Goal: Task Accomplishment & Management: Manage account settings

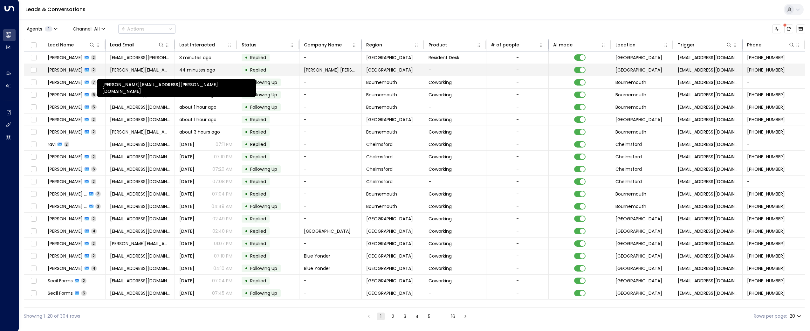
click at [124, 71] on span "[PERSON_NAME][EMAIL_ADDRESS][PERSON_NAME][DOMAIN_NAME]" at bounding box center [140, 70] width 60 height 6
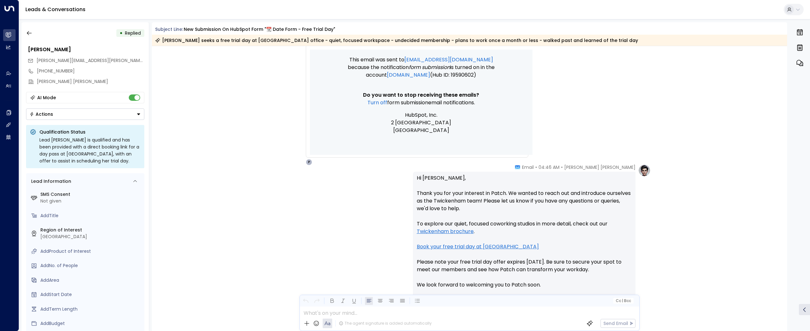
scroll to position [510, 0]
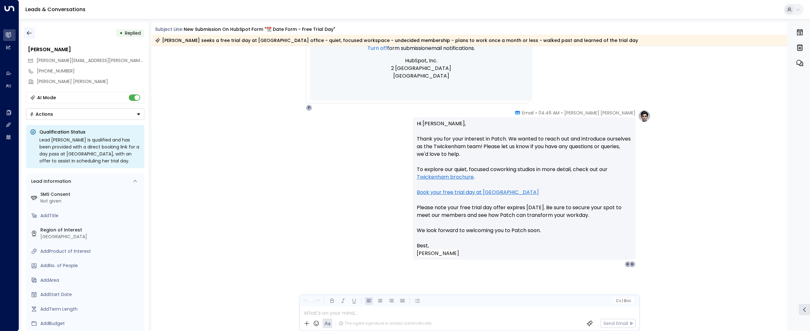
click at [30, 35] on icon "button" at bounding box center [29, 33] width 6 height 6
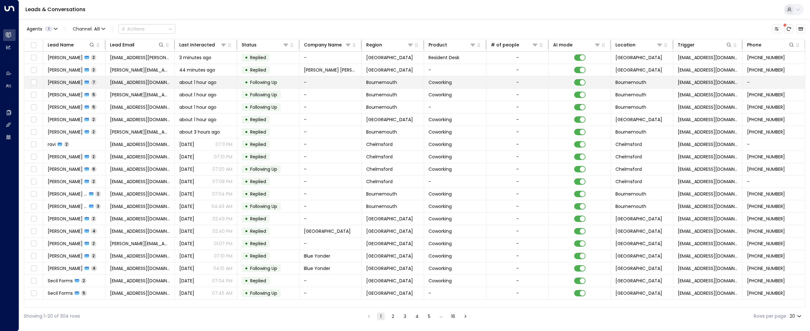
click at [118, 80] on span "[EMAIL_ADDRESS][DOMAIN_NAME]" at bounding box center [140, 82] width 60 height 6
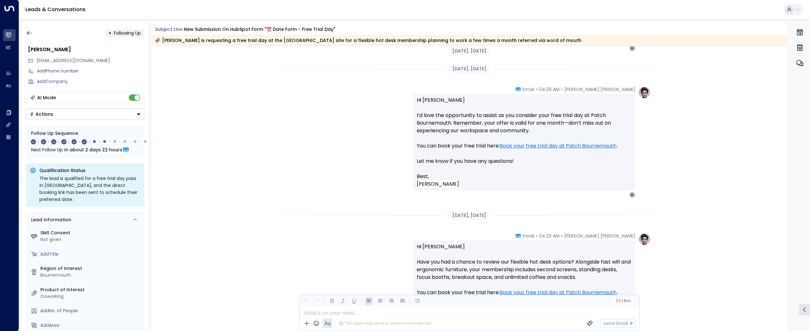
scroll to position [1438, 0]
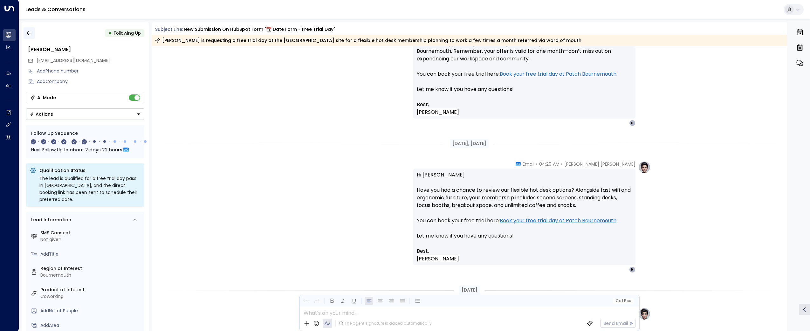
click at [31, 34] on icon "button" at bounding box center [29, 33] width 6 height 6
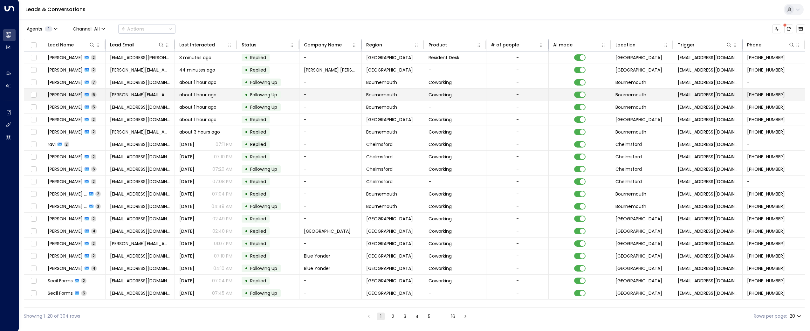
click at [126, 94] on span "[PERSON_NAME][EMAIL_ADDRESS][DOMAIN_NAME]" at bounding box center [140, 95] width 60 height 6
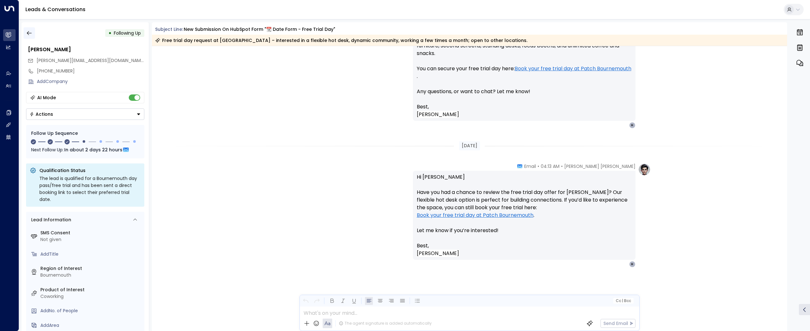
click at [26, 33] on icon "button" at bounding box center [29, 33] width 6 height 6
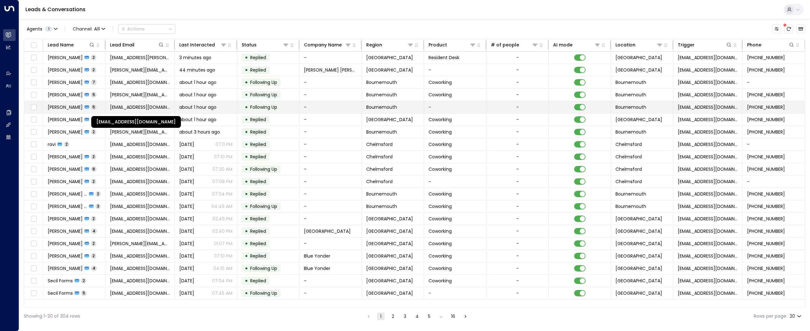
click at [127, 105] on span "[EMAIL_ADDRESS][DOMAIN_NAME]" at bounding box center [140, 107] width 60 height 6
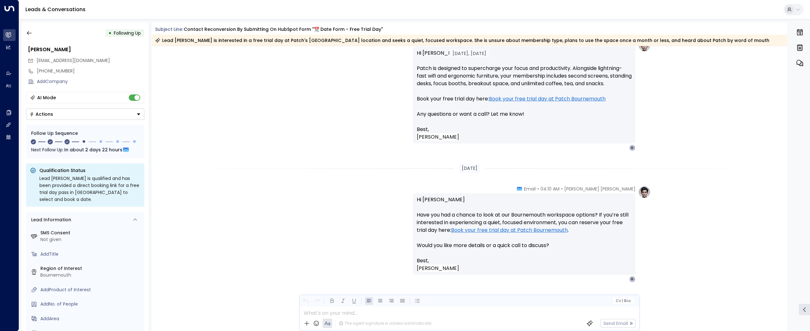
scroll to position [934, 0]
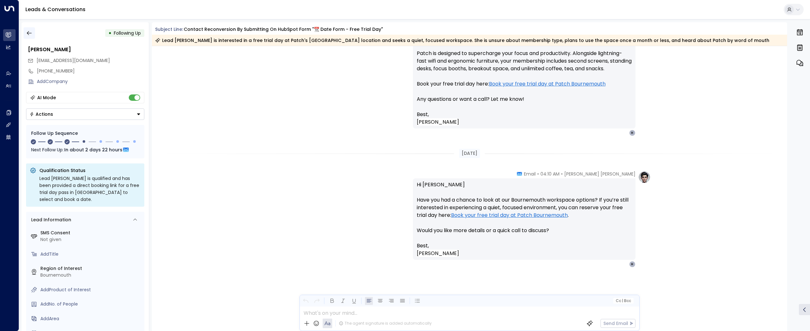
click at [31, 33] on icon "button" at bounding box center [29, 33] width 6 height 6
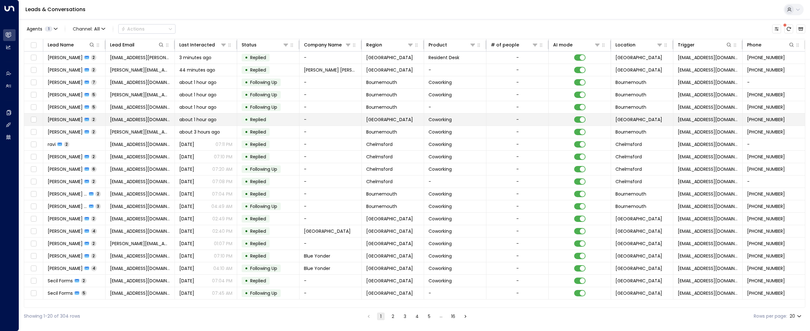
click at [126, 120] on span "[EMAIL_ADDRESS][DOMAIN_NAME]" at bounding box center [140, 119] width 60 height 6
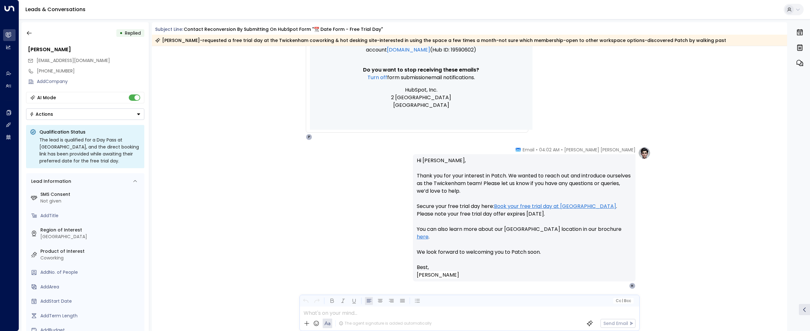
scroll to position [479, 0]
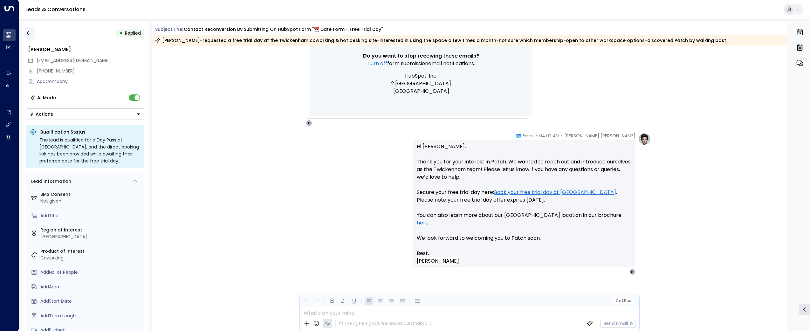
click at [31, 31] on icon "button" at bounding box center [29, 33] width 6 height 6
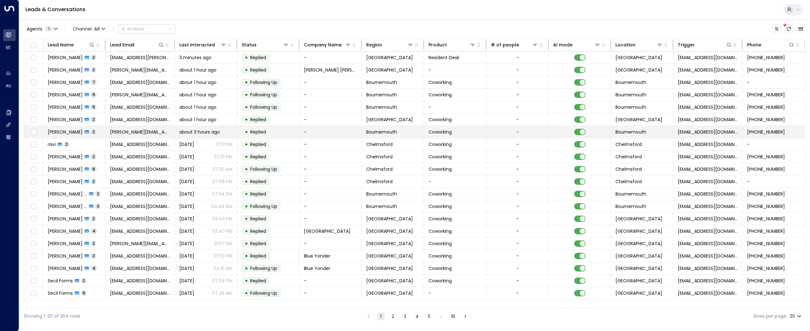
click at [120, 137] on td "[PERSON_NAME][EMAIL_ADDRESS][PERSON_NAME][DOMAIN_NAME]" at bounding box center [140, 132] width 69 height 12
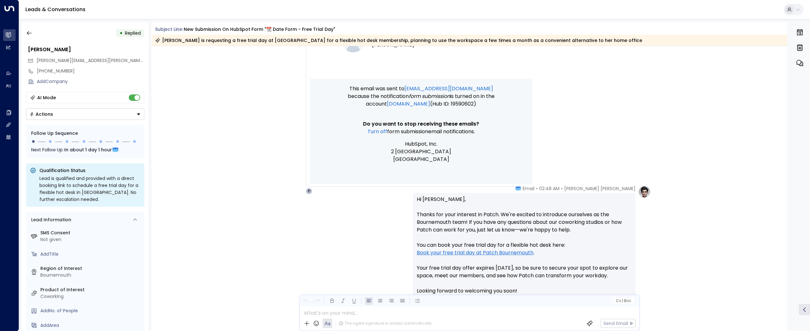
scroll to position [494, 0]
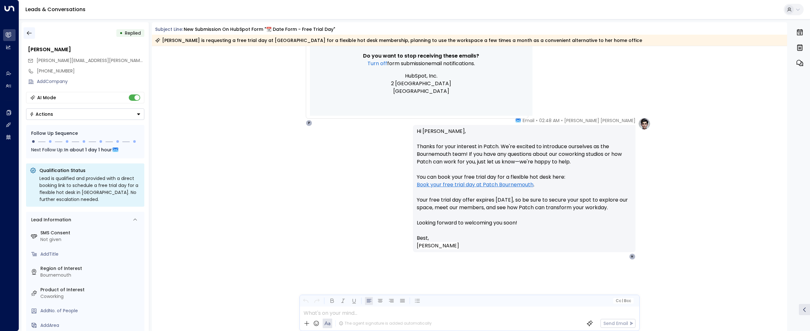
click at [29, 33] on icon "button" at bounding box center [29, 33] width 6 height 6
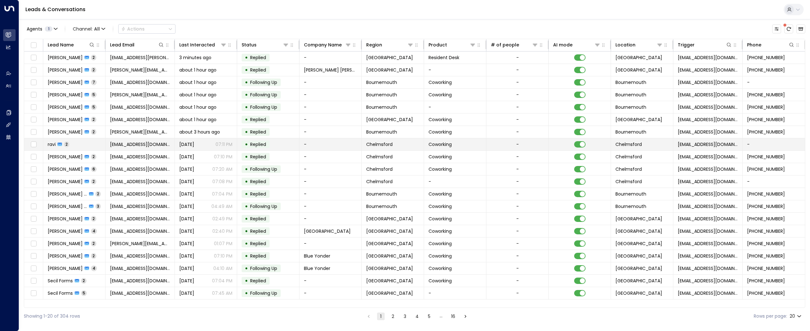
click at [144, 140] on td "[EMAIL_ADDRESS][DOMAIN_NAME]" at bounding box center [140, 144] width 69 height 12
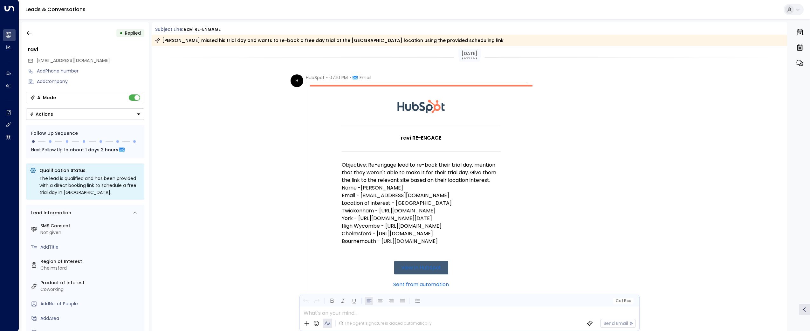
scroll to position [317, 0]
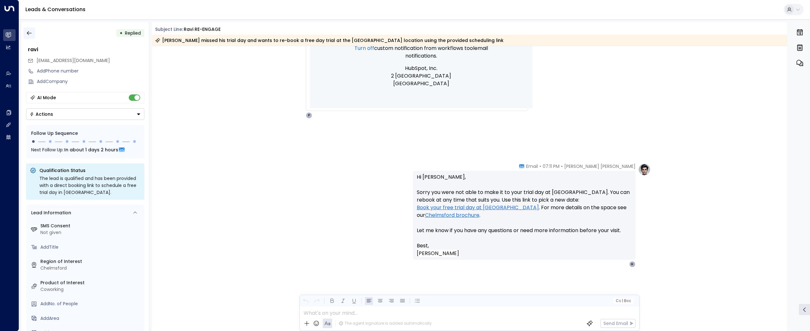
click at [29, 32] on icon "button" at bounding box center [29, 33] width 6 height 6
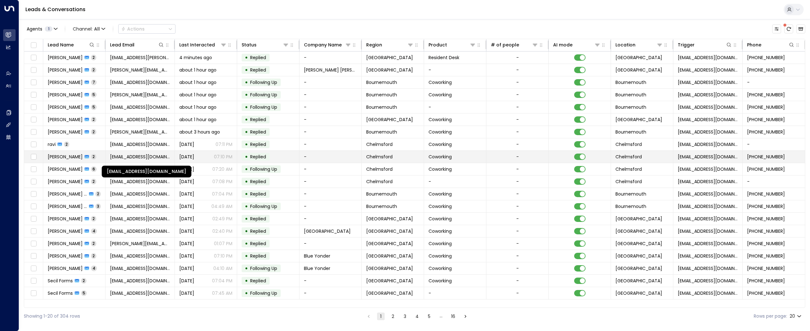
click at [121, 156] on span "[EMAIL_ADDRESS][DOMAIN_NAME]" at bounding box center [140, 156] width 60 height 6
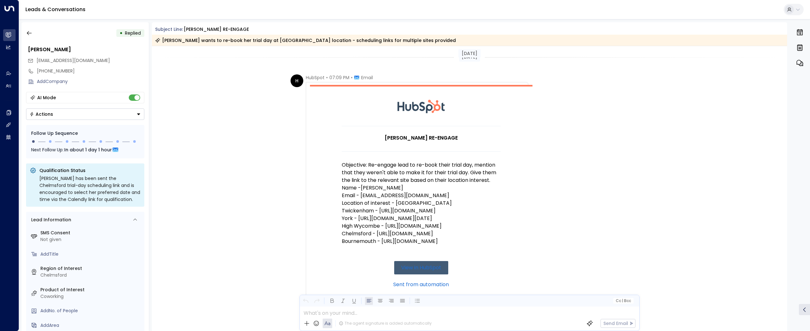
scroll to position [332, 0]
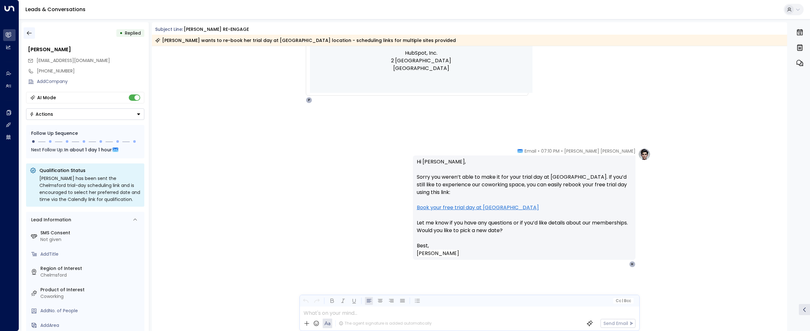
click at [28, 36] on icon "button" at bounding box center [29, 33] width 6 height 6
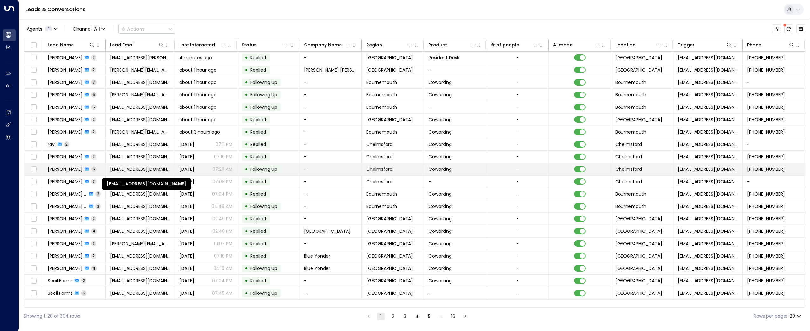
click at [131, 167] on span "[EMAIL_ADDRESS][DOMAIN_NAME]" at bounding box center [140, 169] width 60 height 6
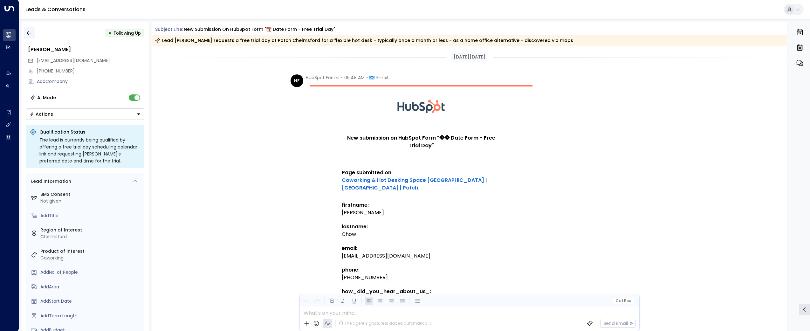
click at [30, 33] on icon "button" at bounding box center [29, 33] width 6 height 6
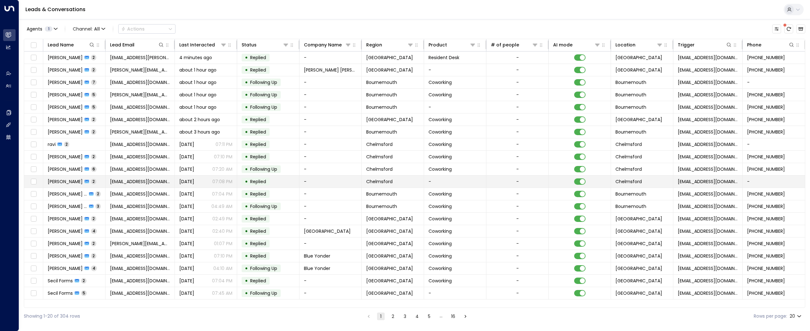
click at [128, 182] on span "[EMAIL_ADDRESS][DOMAIN_NAME]" at bounding box center [140, 181] width 60 height 6
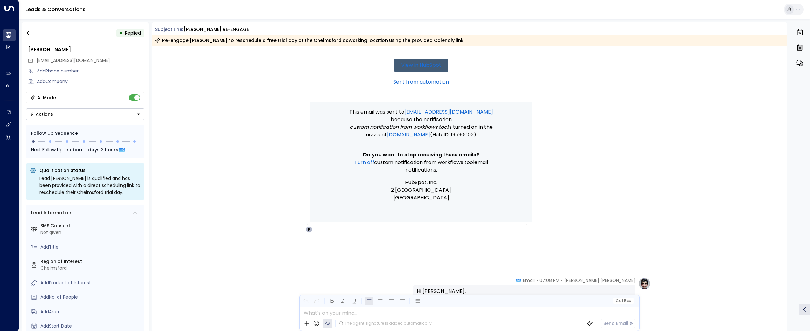
scroll to position [317, 0]
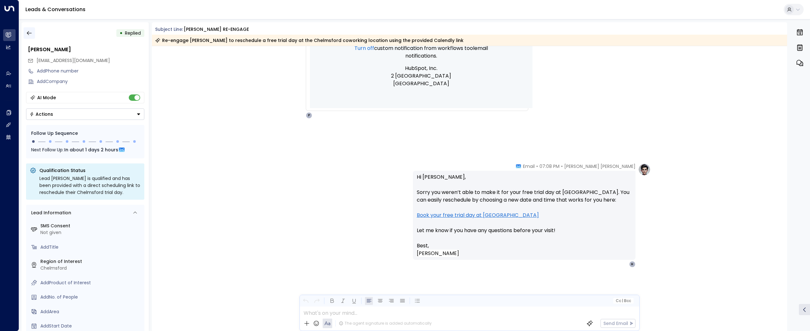
click at [27, 32] on icon "button" at bounding box center [29, 33] width 6 height 6
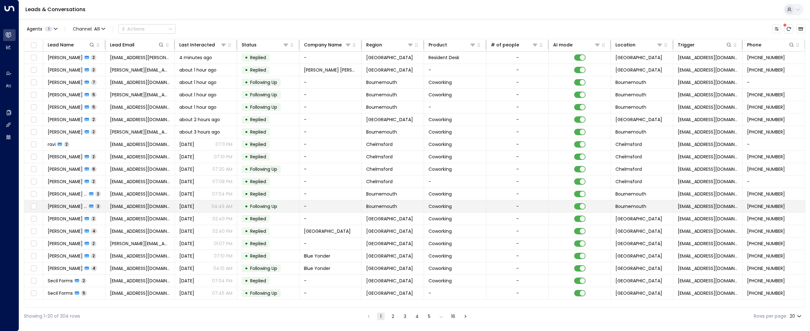
click at [132, 202] on td "[EMAIL_ADDRESS][DOMAIN_NAME]" at bounding box center [140, 206] width 69 height 12
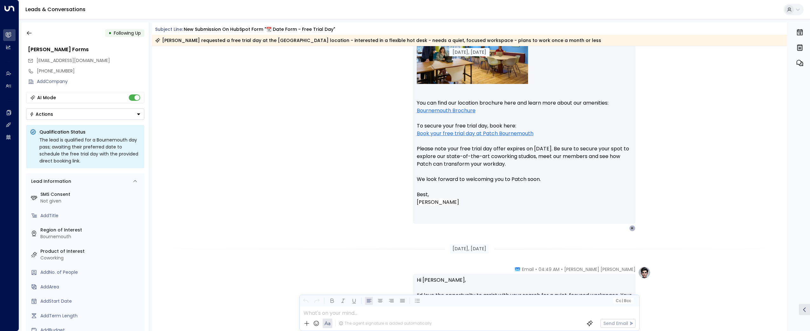
scroll to position [784, 0]
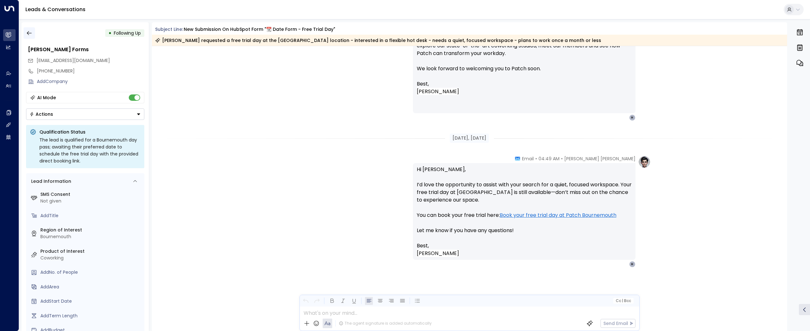
click at [30, 31] on icon "button" at bounding box center [29, 33] width 6 height 6
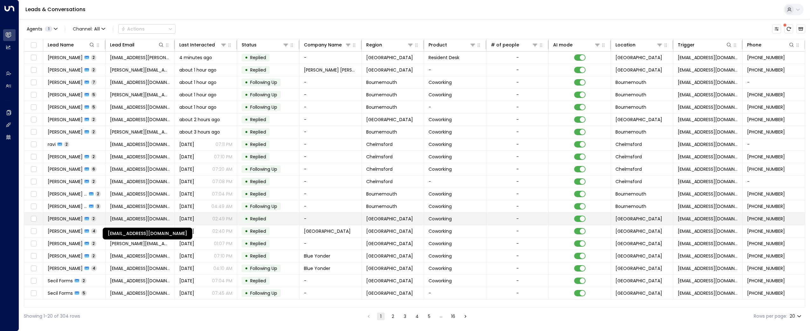
click at [137, 223] on td "[EMAIL_ADDRESS][DOMAIN_NAME]" at bounding box center [140, 219] width 69 height 12
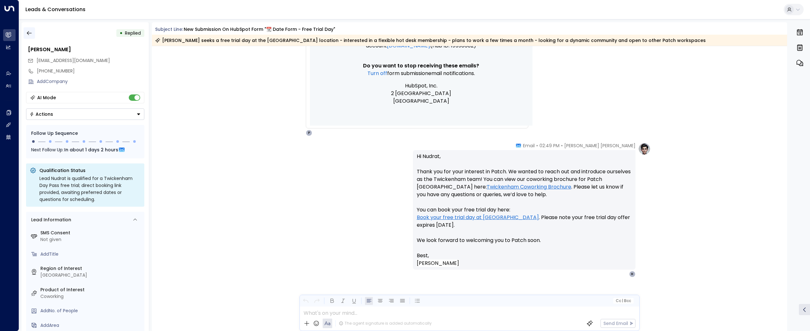
click at [34, 29] on button "button" at bounding box center [29, 32] width 11 height 11
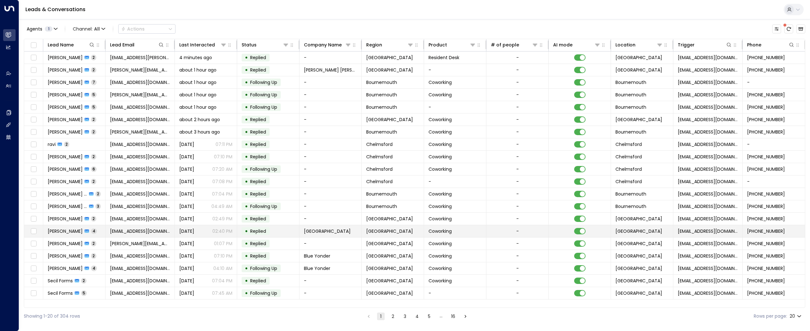
click at [132, 233] on span "[EMAIL_ADDRESS][DOMAIN_NAME]" at bounding box center [140, 231] width 60 height 6
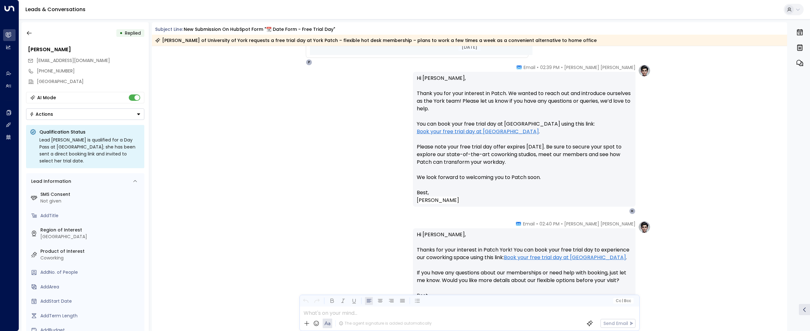
scroll to position [1146, 0]
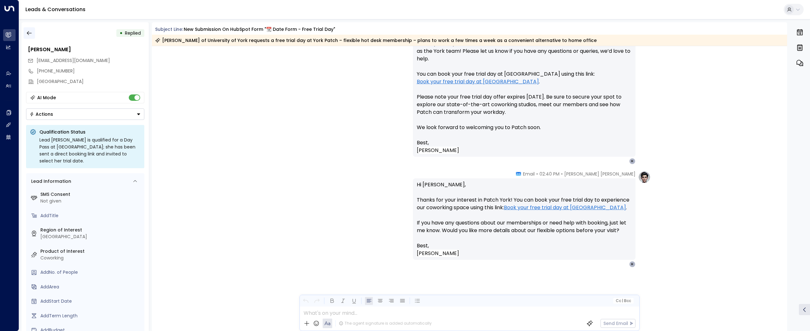
click at [24, 32] on button "button" at bounding box center [29, 32] width 11 height 11
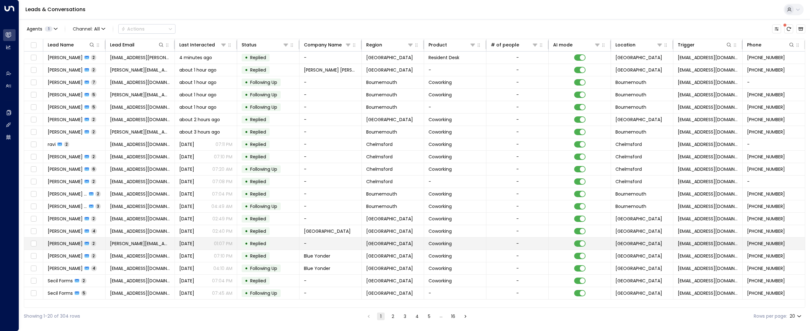
click at [129, 239] on td "[PERSON_NAME][EMAIL_ADDRESS][DOMAIN_NAME]" at bounding box center [140, 243] width 69 height 12
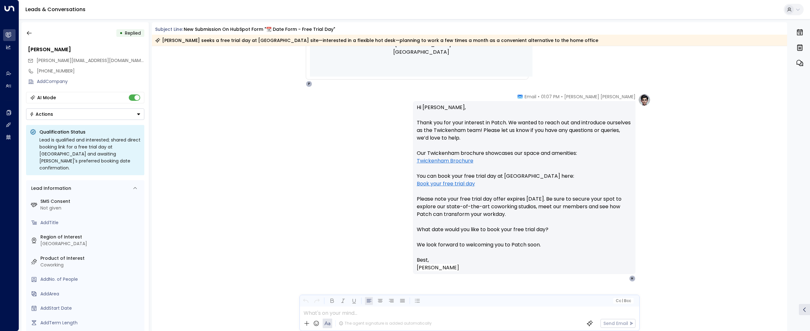
scroll to position [533, 0]
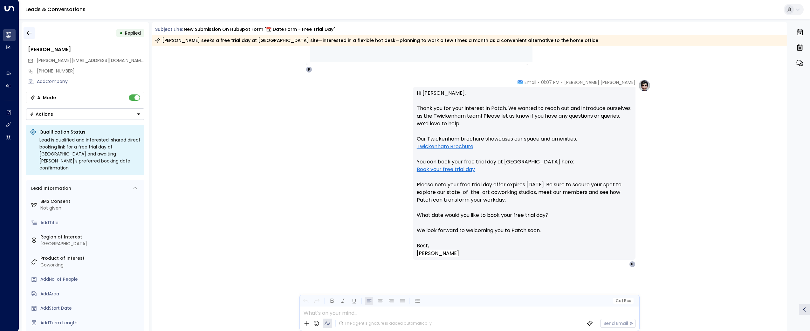
click at [30, 29] on button "button" at bounding box center [29, 32] width 11 height 11
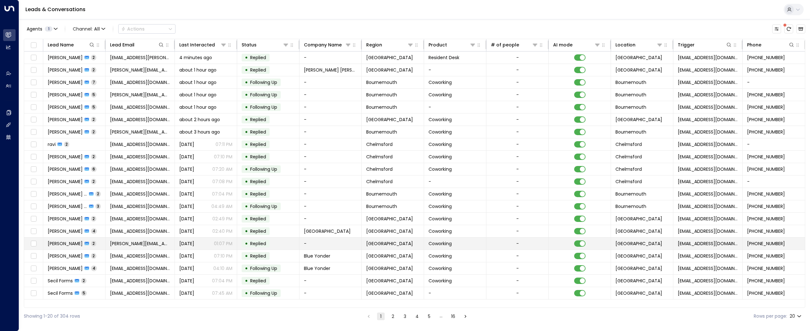
click at [144, 244] on span "[PERSON_NAME][EMAIL_ADDRESS][DOMAIN_NAME]" at bounding box center [140, 243] width 60 height 6
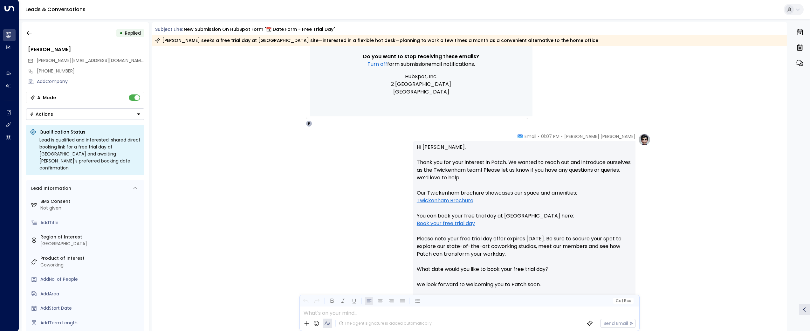
scroll to position [533, 0]
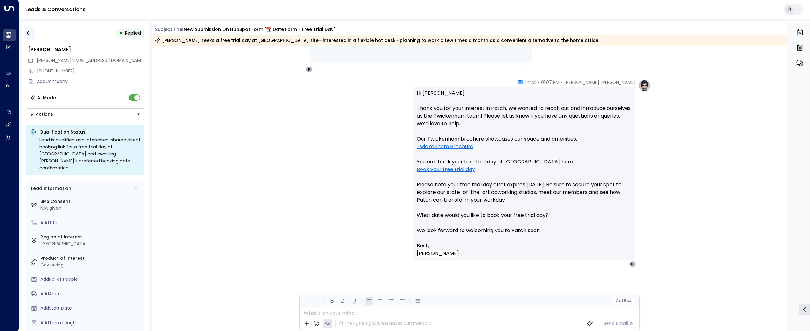
click at [33, 36] on button "button" at bounding box center [29, 32] width 11 height 11
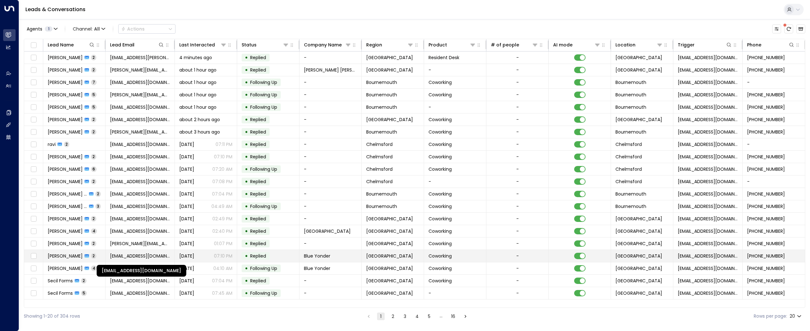
click at [134, 255] on span "[EMAIL_ADDRESS][DOMAIN_NAME]" at bounding box center [140, 256] width 60 height 6
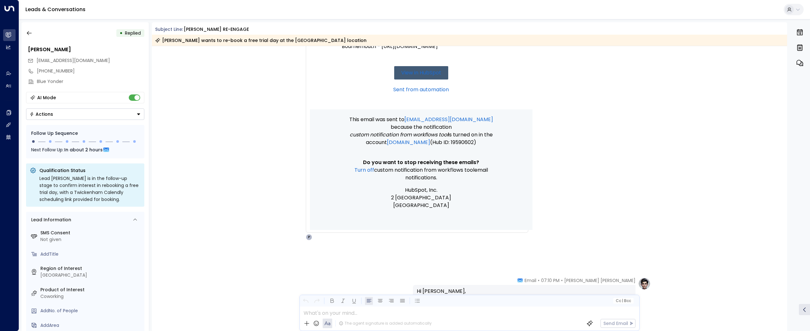
scroll to position [332, 0]
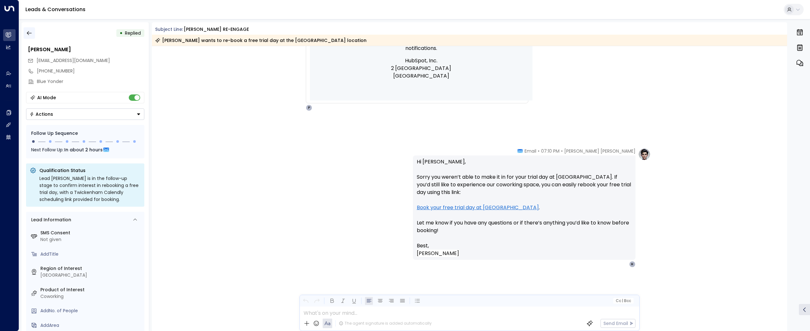
click at [25, 36] on button "button" at bounding box center [29, 32] width 11 height 11
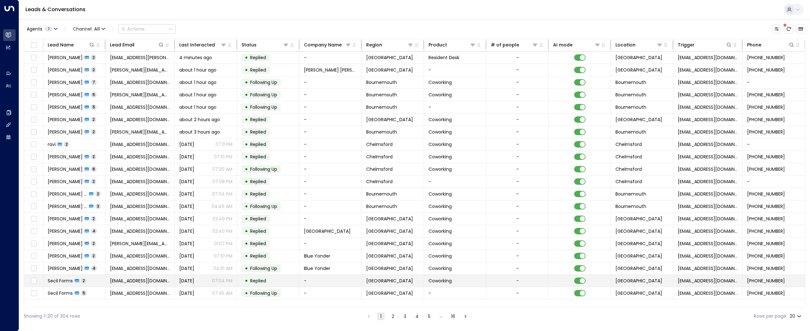
click at [139, 283] on span "[EMAIL_ADDRESS][DOMAIN_NAME]" at bounding box center [140, 280] width 60 height 6
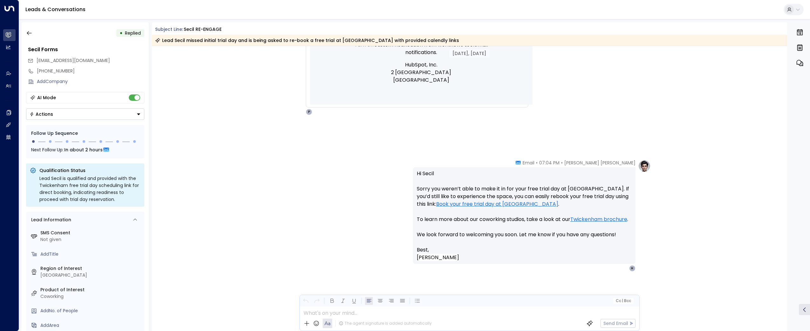
scroll to position [324, 0]
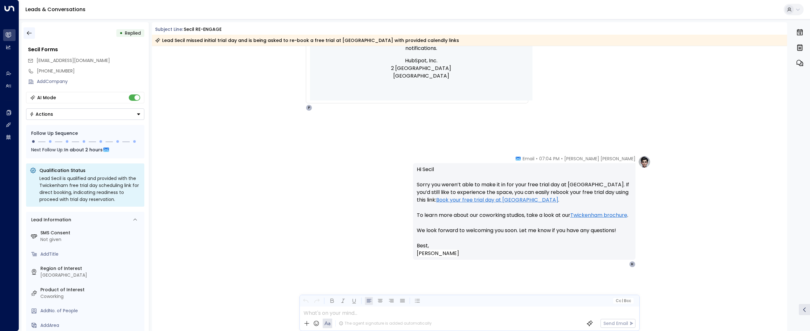
click at [28, 32] on icon "button" at bounding box center [29, 33] width 6 height 6
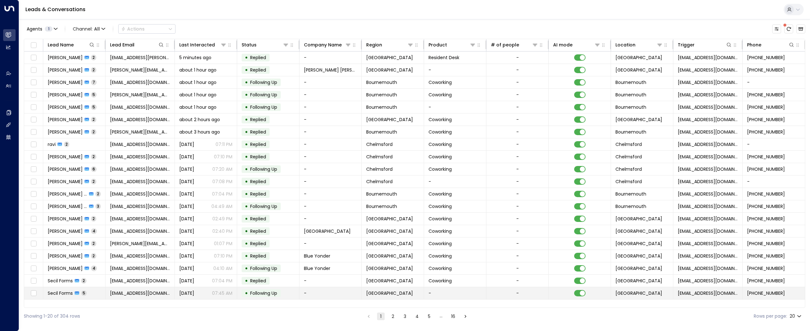
click at [126, 294] on span "[EMAIL_ADDRESS][DOMAIN_NAME]" at bounding box center [140, 293] width 60 height 6
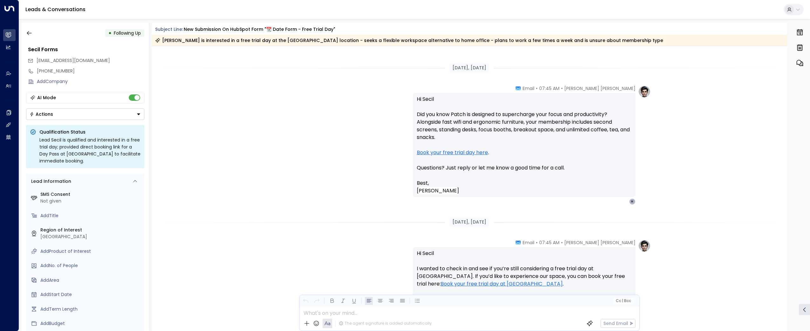
scroll to position [957, 0]
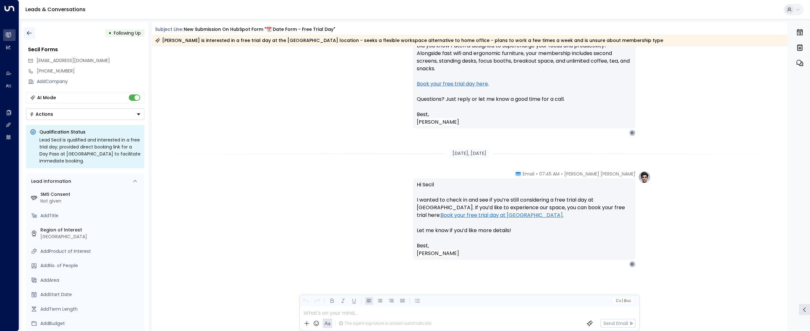
click at [27, 34] on icon "button" at bounding box center [29, 33] width 6 height 6
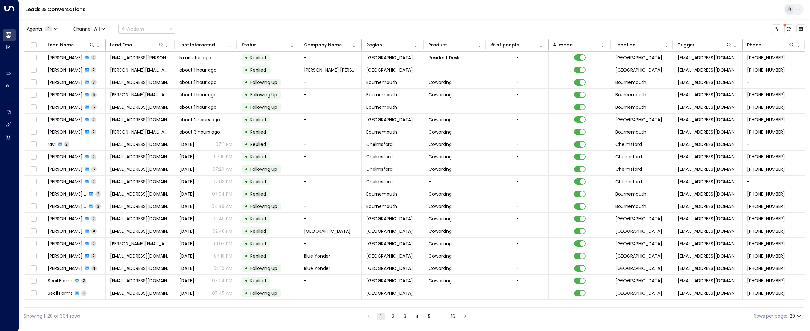
click at [391, 317] on button "2" at bounding box center [393, 316] width 8 height 8
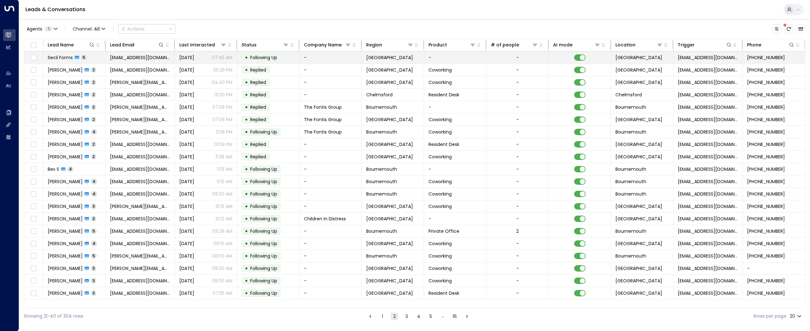
click at [126, 56] on span "[EMAIL_ADDRESS][DOMAIN_NAME]" at bounding box center [140, 57] width 60 height 6
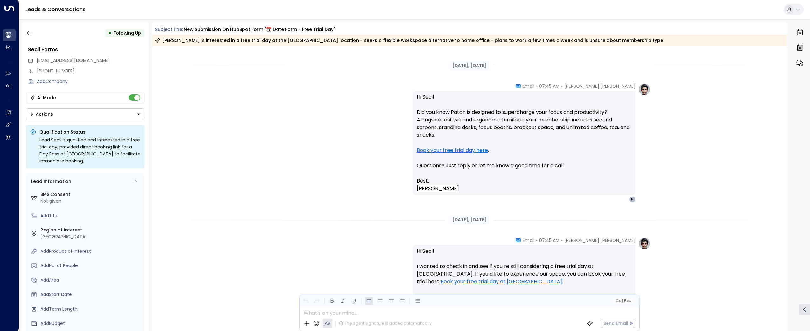
scroll to position [957, 0]
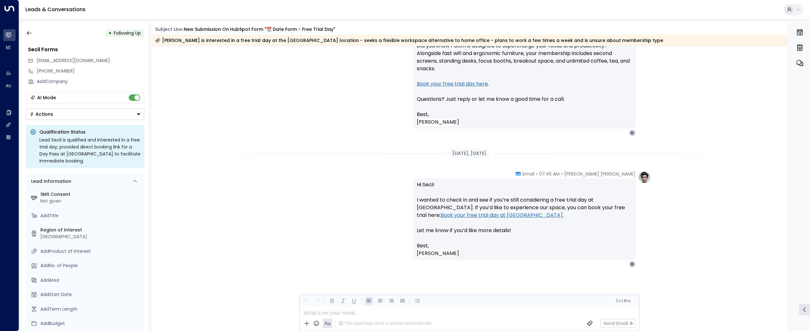
click at [37, 28] on div "• Following Up" at bounding box center [85, 32] width 118 height 11
click at [25, 35] on button "button" at bounding box center [29, 32] width 11 height 11
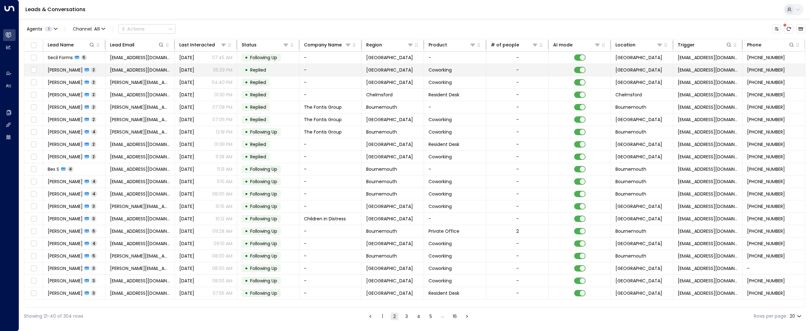
click at [143, 71] on span "[EMAIL_ADDRESS][DOMAIN_NAME]" at bounding box center [140, 70] width 60 height 6
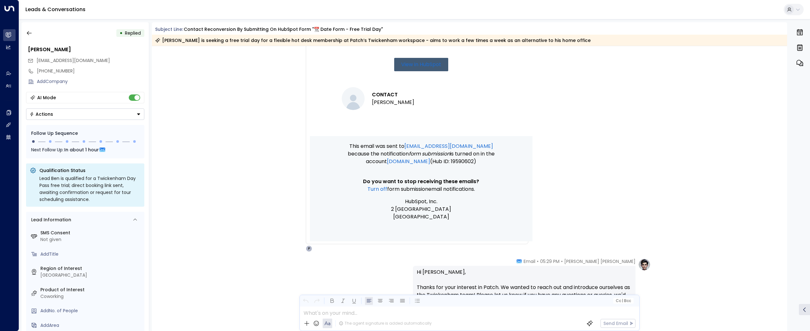
scroll to position [487, 0]
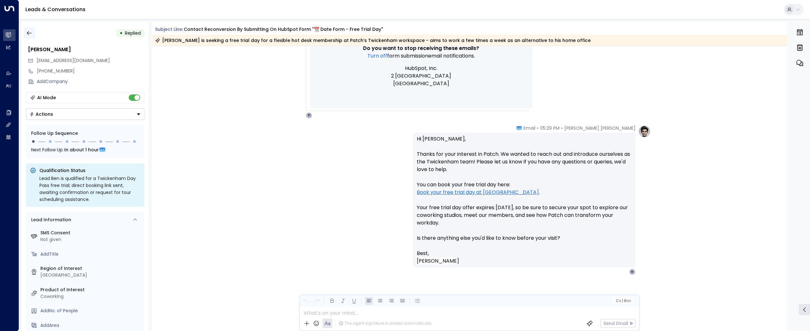
click at [26, 31] on icon "button" at bounding box center [29, 33] width 6 height 6
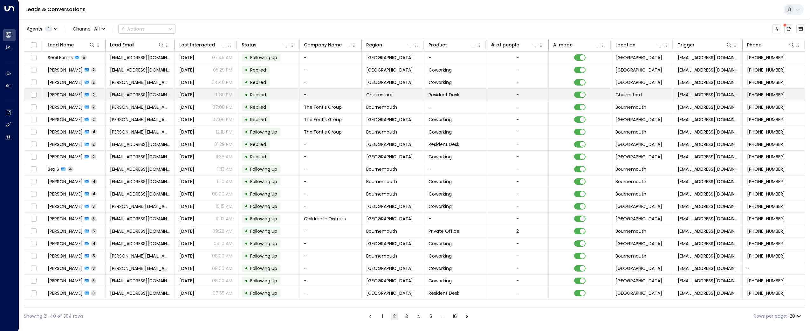
click at [121, 89] on td "[EMAIL_ADDRESS][DOMAIN_NAME]" at bounding box center [140, 95] width 69 height 12
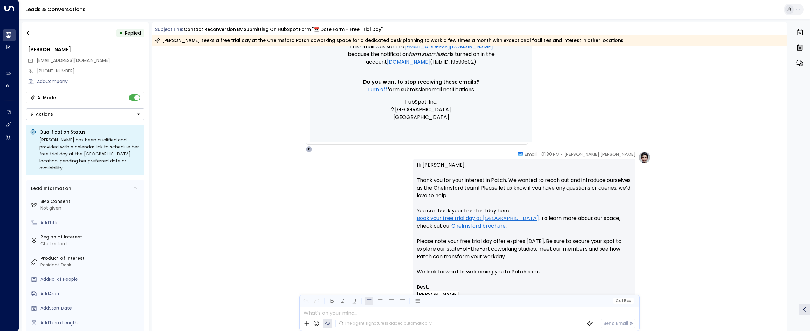
scroll to position [502, 0]
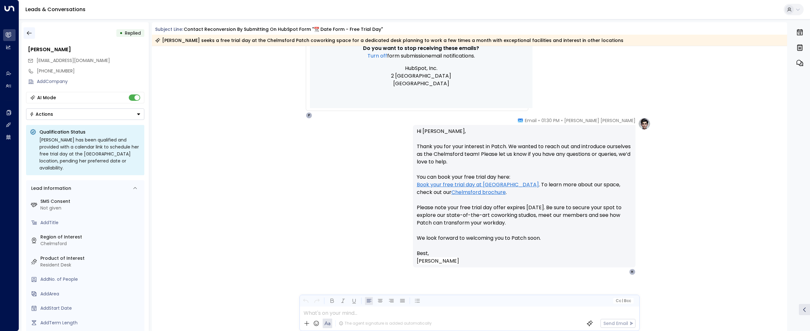
click at [33, 35] on button "button" at bounding box center [29, 32] width 11 height 11
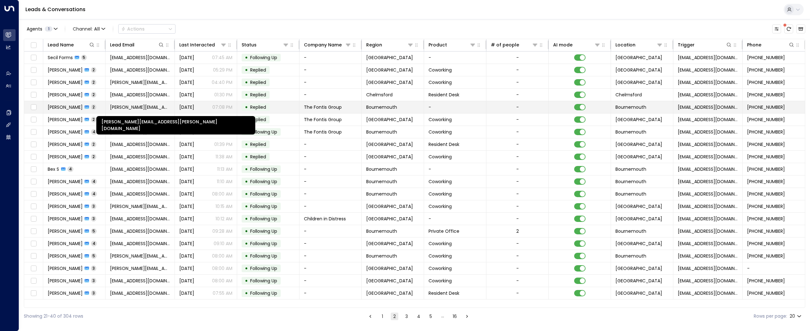
click at [122, 105] on span "[PERSON_NAME][EMAIL_ADDRESS][PERSON_NAME][DOMAIN_NAME]" at bounding box center [140, 107] width 60 height 6
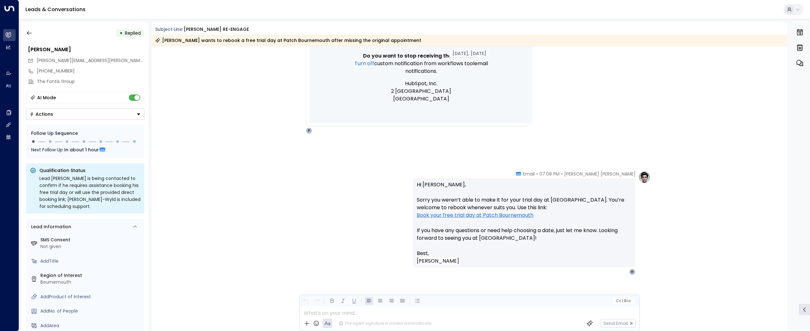
scroll to position [317, 0]
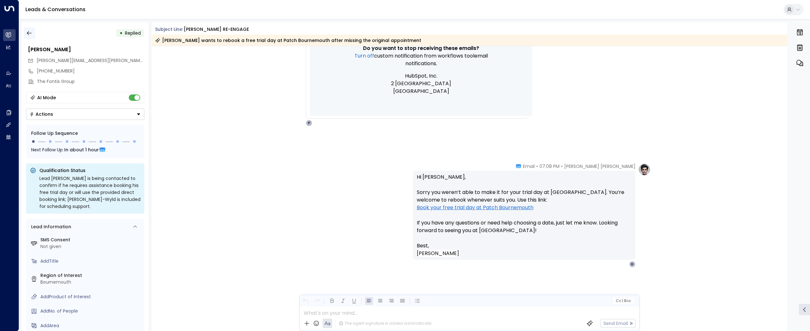
click at [34, 33] on button "button" at bounding box center [29, 32] width 11 height 11
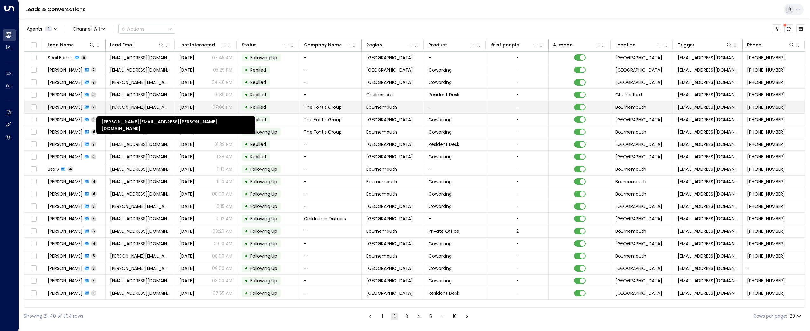
click at [125, 107] on span "[PERSON_NAME][EMAIL_ADDRESS][PERSON_NAME][DOMAIN_NAME]" at bounding box center [140, 107] width 60 height 6
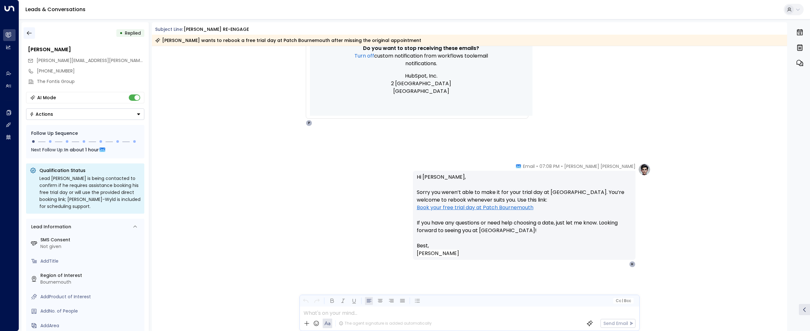
click at [30, 35] on icon "button" at bounding box center [29, 33] width 6 height 6
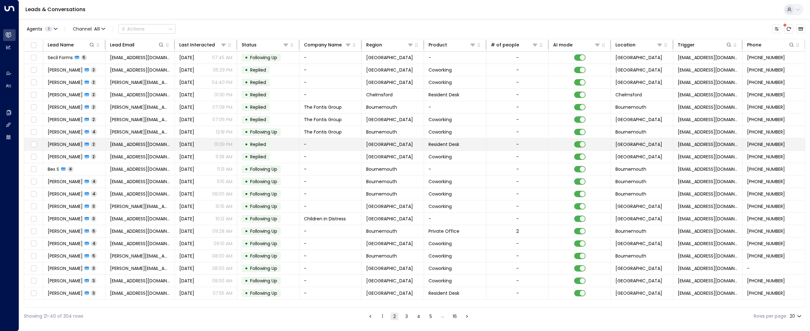
click at [129, 146] on span "[EMAIL_ADDRESS][DOMAIN_NAME]" at bounding box center [140, 144] width 60 height 6
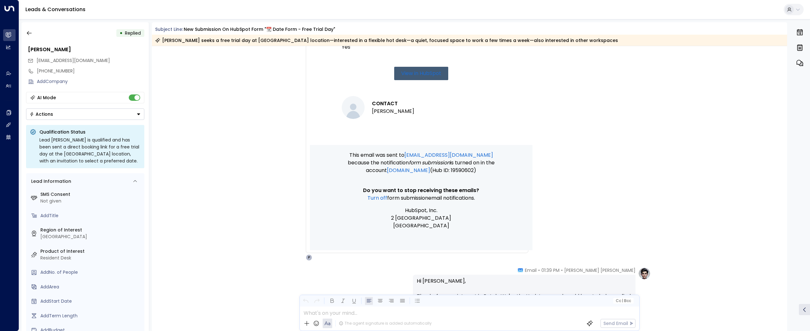
scroll to position [464, 0]
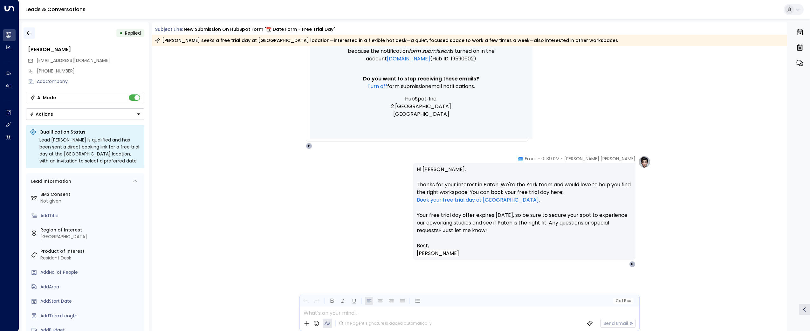
click at [31, 33] on icon "button" at bounding box center [29, 33] width 6 height 6
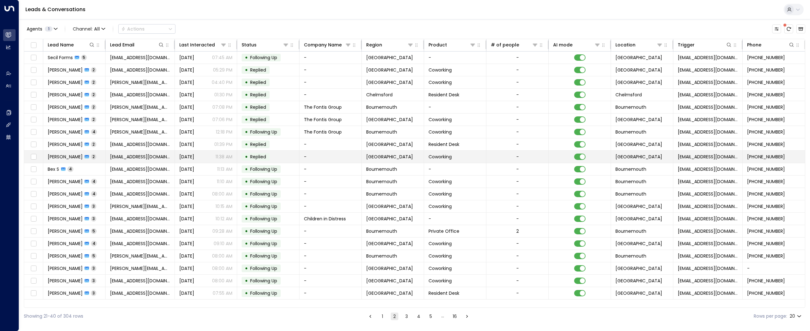
click at [127, 151] on td "[EMAIL_ADDRESS][DOMAIN_NAME]" at bounding box center [140, 157] width 69 height 12
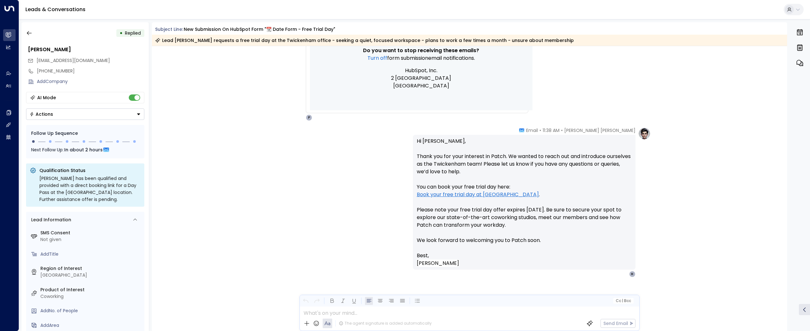
scroll to position [494, 0]
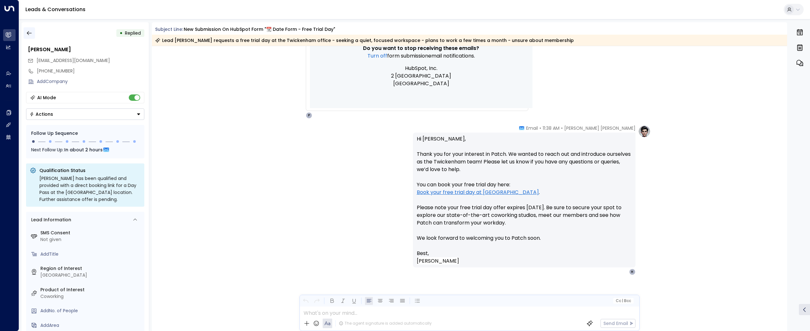
click at [31, 30] on icon "button" at bounding box center [29, 33] width 6 height 6
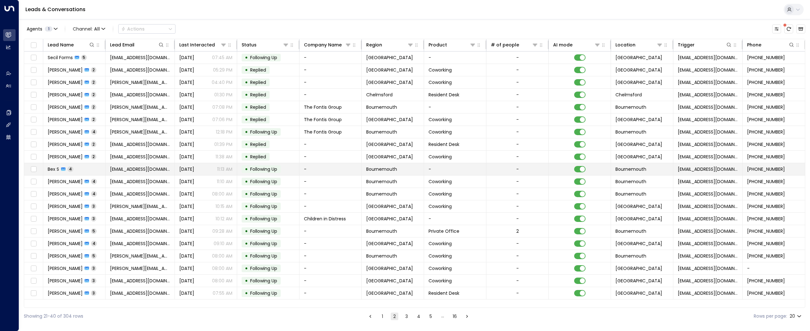
click at [133, 170] on span "[EMAIL_ADDRESS][DOMAIN_NAME]" at bounding box center [140, 169] width 60 height 6
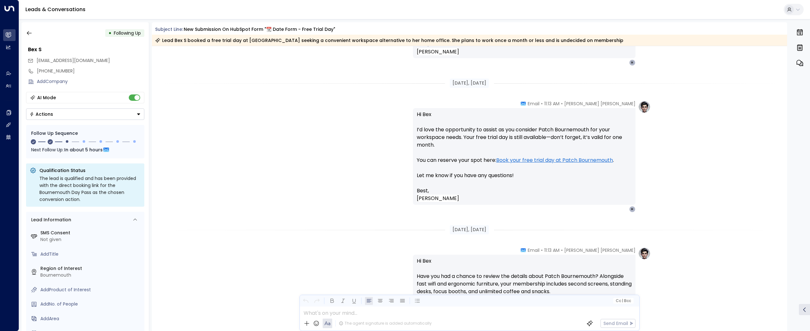
scroll to position [826, 0]
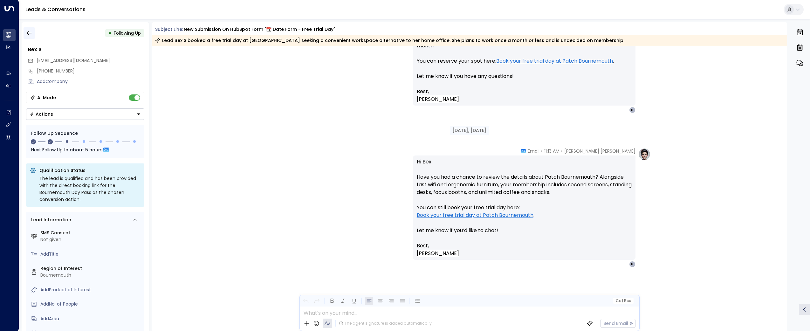
click at [28, 33] on icon "button" at bounding box center [29, 33] width 6 height 6
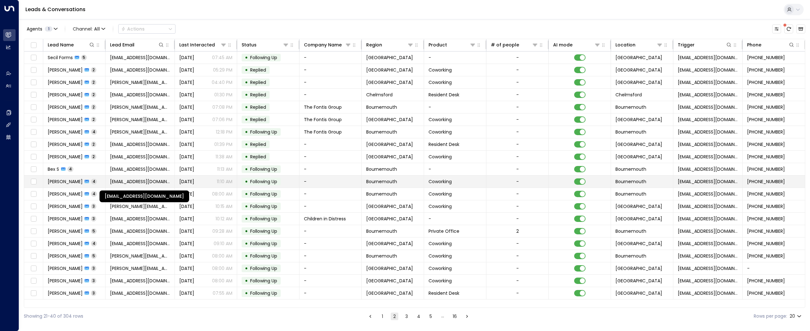
click at [135, 183] on span "[EMAIL_ADDRESS][DOMAIN_NAME]" at bounding box center [140, 181] width 60 height 6
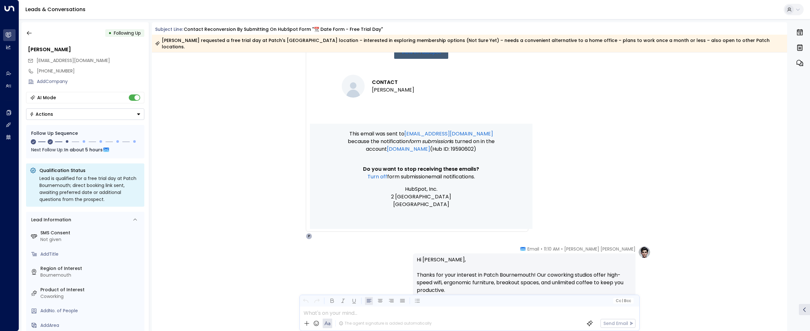
scroll to position [381, 0]
click at [35, 34] on div "• Following Up" at bounding box center [85, 32] width 118 height 11
click at [31, 33] on icon "button" at bounding box center [29, 33] width 6 height 6
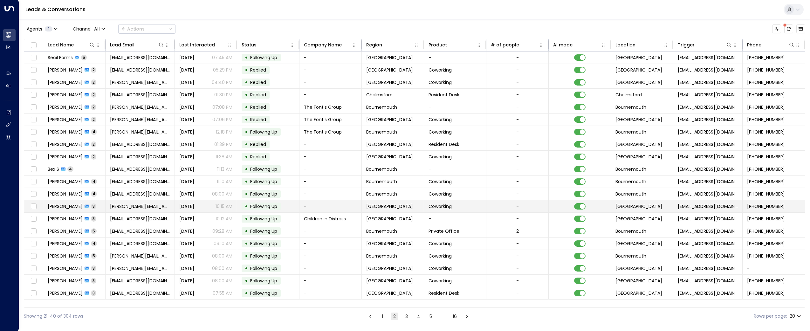
click at [124, 209] on span "[PERSON_NAME][EMAIL_ADDRESS][PERSON_NAME][DOMAIN_NAME]" at bounding box center [140, 206] width 60 height 6
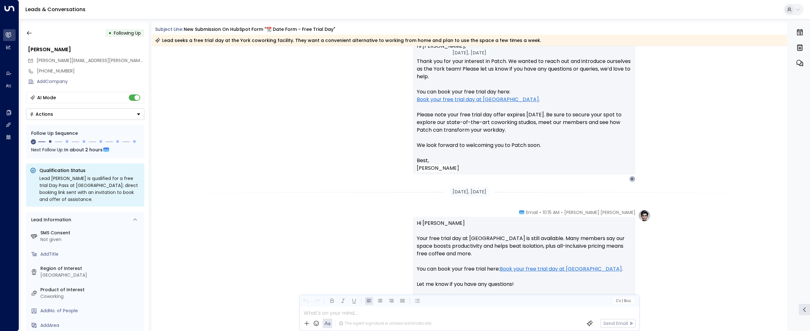
scroll to position [641, 0]
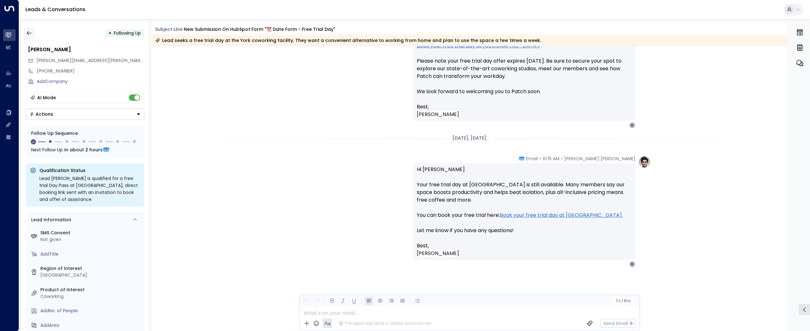
click at [31, 34] on icon "button" at bounding box center [29, 33] width 6 height 6
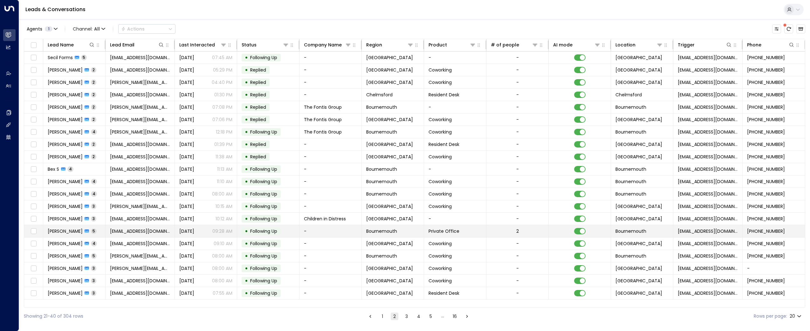
click at [148, 233] on span "[EMAIL_ADDRESS][DOMAIN_NAME]" at bounding box center [140, 231] width 60 height 6
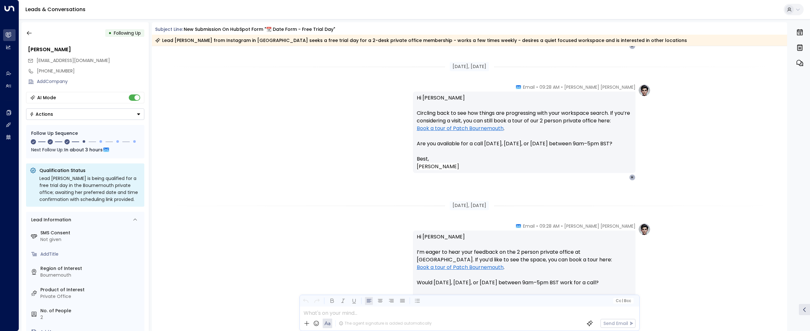
scroll to position [910, 0]
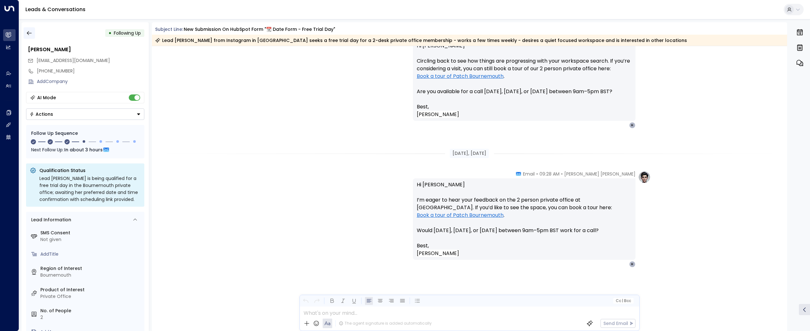
click at [27, 30] on icon "button" at bounding box center [29, 33] width 6 height 6
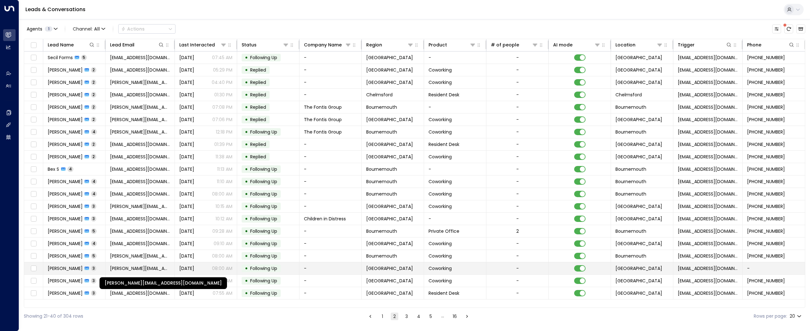
click at [152, 269] on span "[PERSON_NAME][EMAIL_ADDRESS][DOMAIN_NAME]" at bounding box center [140, 268] width 60 height 6
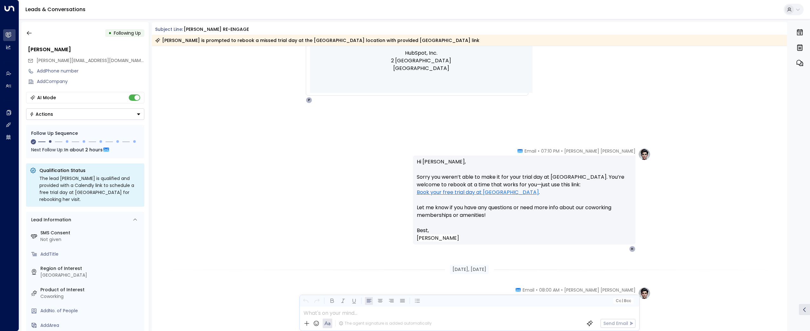
scroll to position [448, 0]
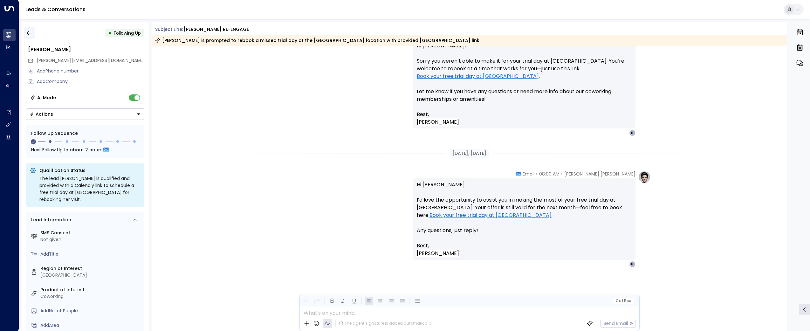
click at [27, 33] on icon "button" at bounding box center [29, 33] width 5 height 4
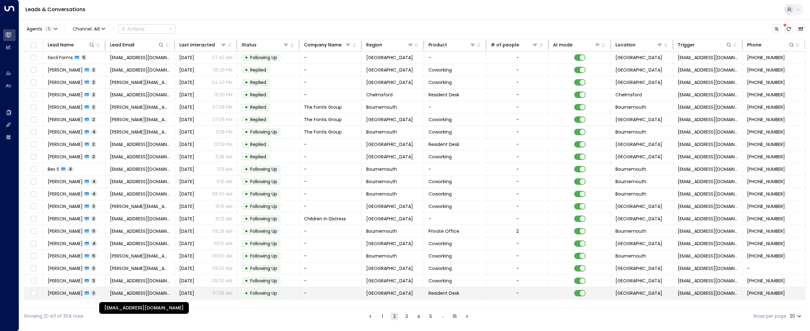
click at [135, 295] on span "[EMAIL_ADDRESS][DOMAIN_NAME]" at bounding box center [140, 293] width 60 height 6
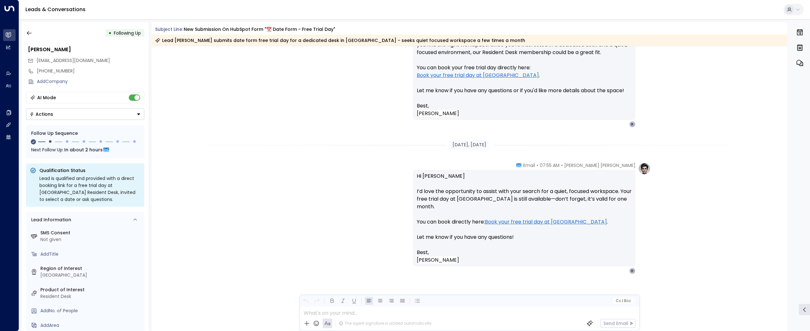
scroll to position [618, 0]
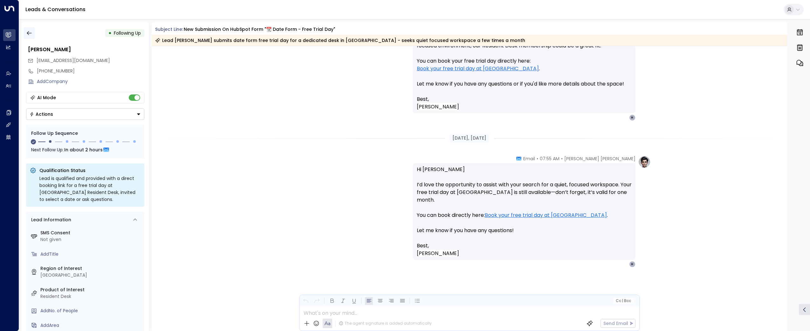
click at [29, 31] on icon "button" at bounding box center [29, 33] width 6 height 6
